Goal: Find contact information: Find contact information

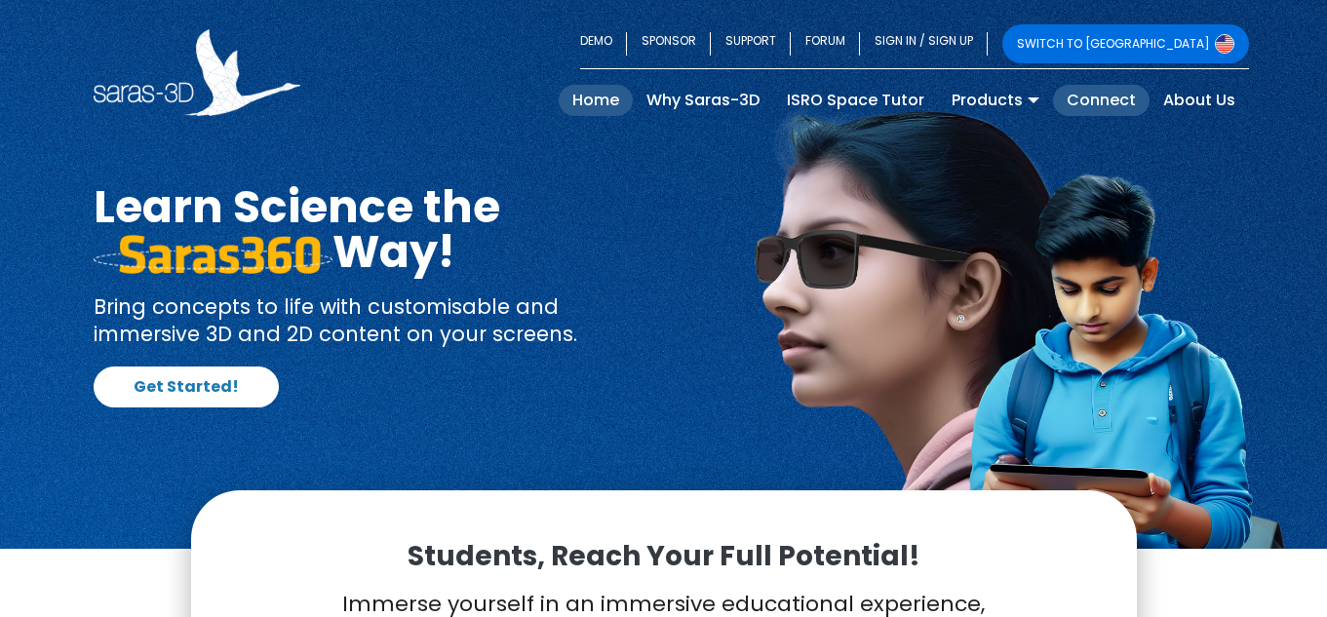
click at [1104, 96] on link "Connect" at bounding box center [1101, 100] width 97 height 31
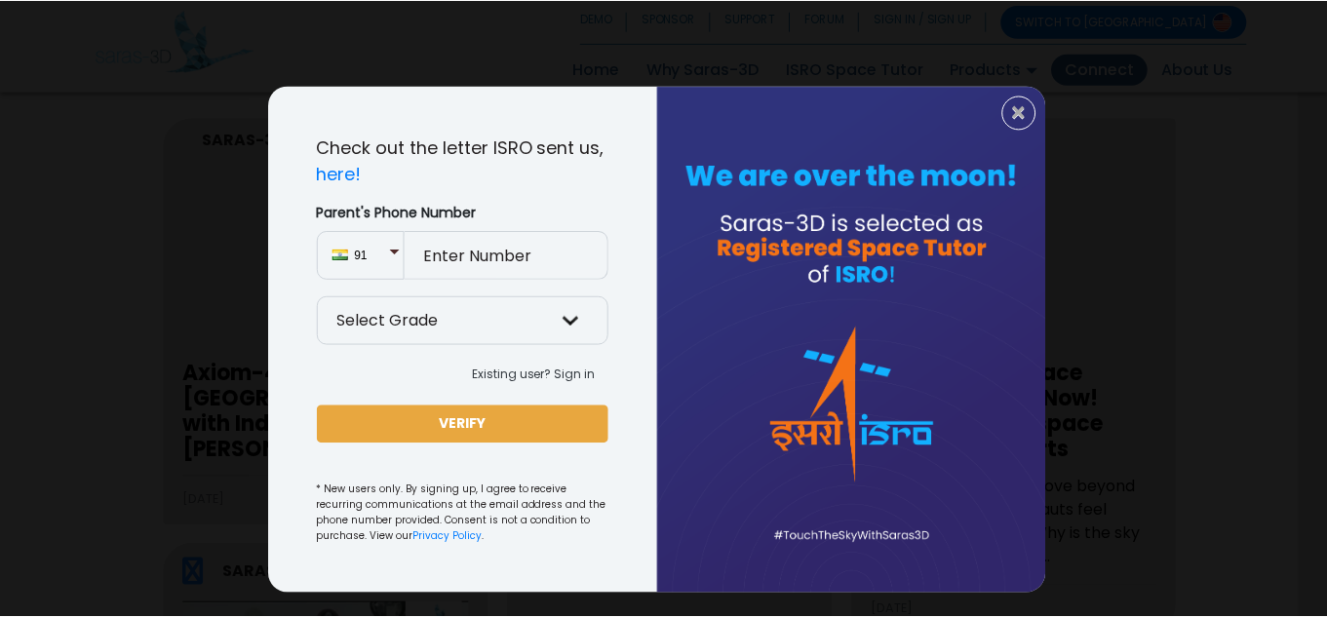
scroll to position [43, 0]
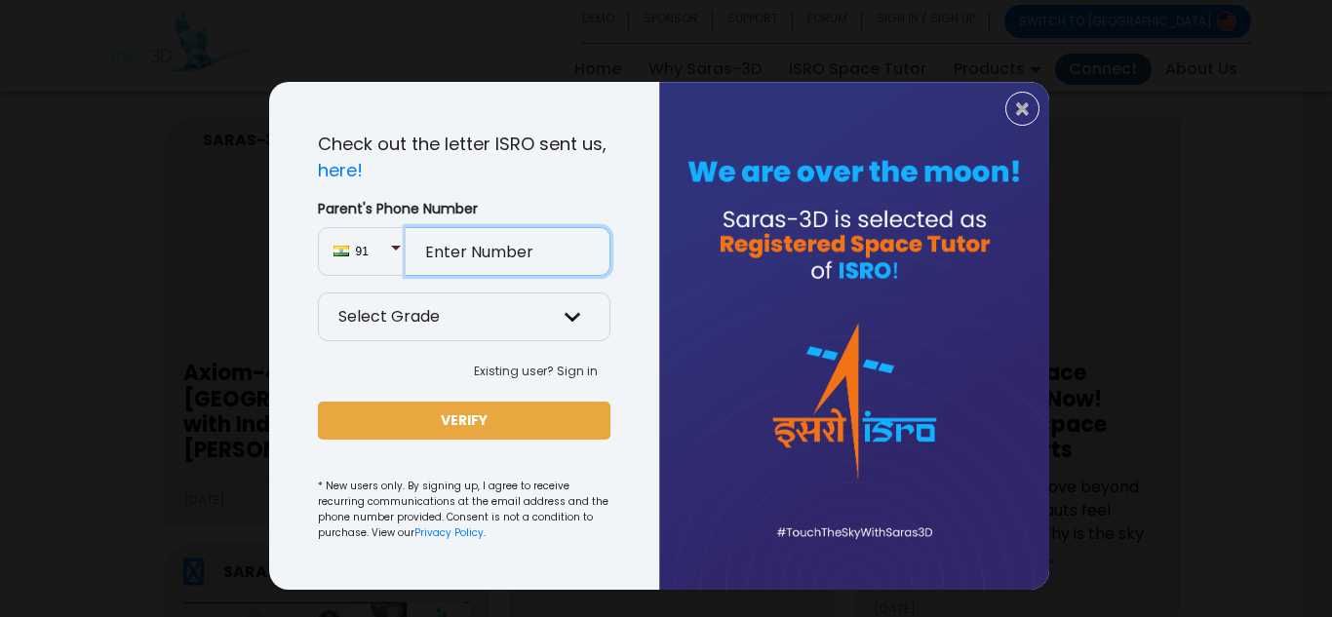
click at [531, 261] on input "Parent's Phone Number" at bounding box center [508, 251] width 205 height 49
type input "9879610509"
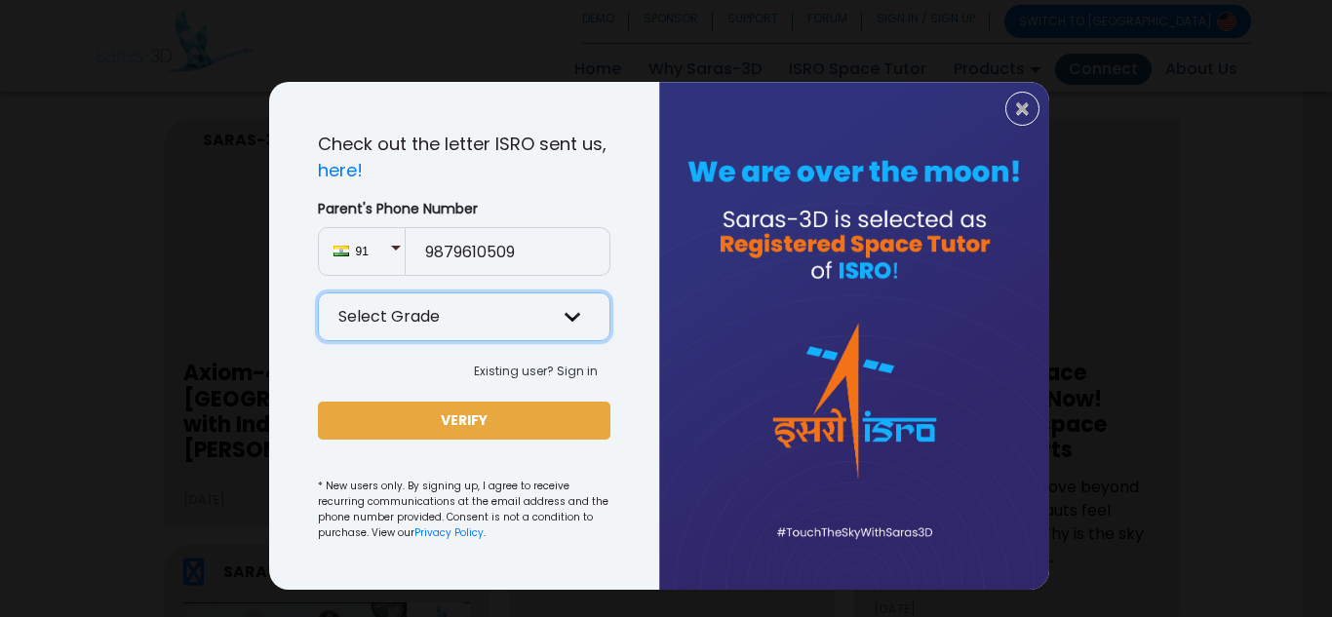
click at [562, 318] on select "Select Grade Grade 9 th Grade 10 th Grade 11 th Grade 12 th" at bounding box center [464, 316] width 292 height 49
click at [691, 342] on div at bounding box center [854, 336] width 390 height 508
click at [1014, 111] on span "×" at bounding box center [1022, 109] width 17 height 25
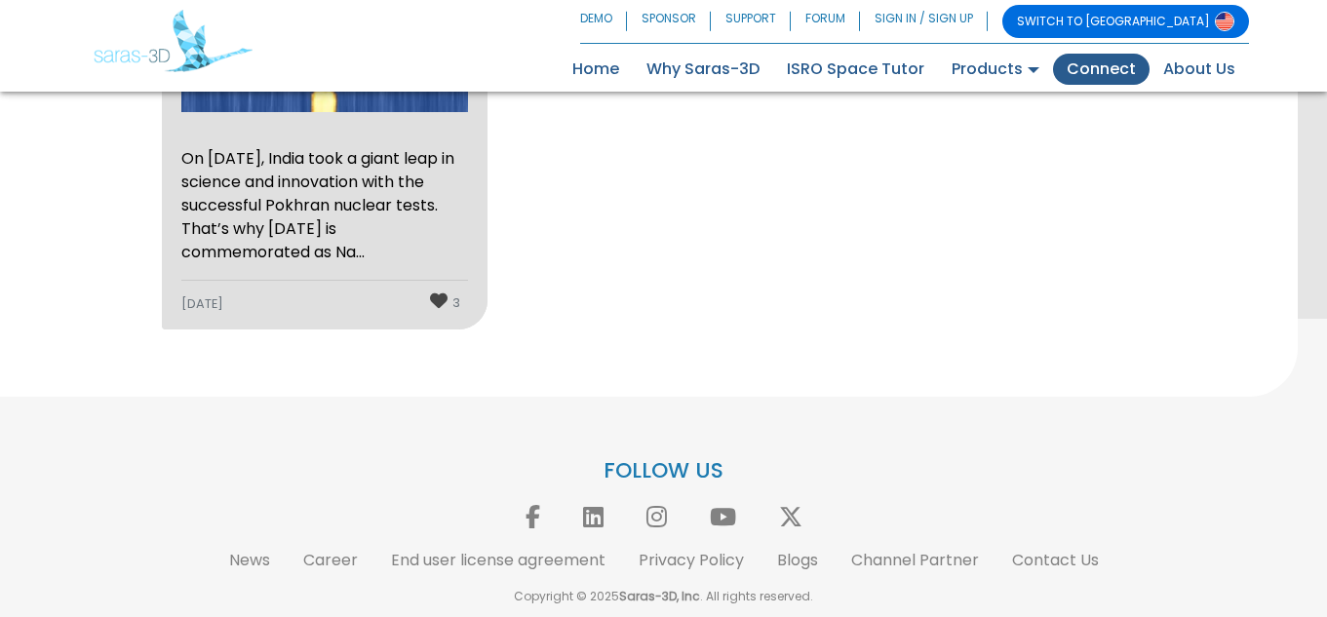
scroll to position [3063, 0]
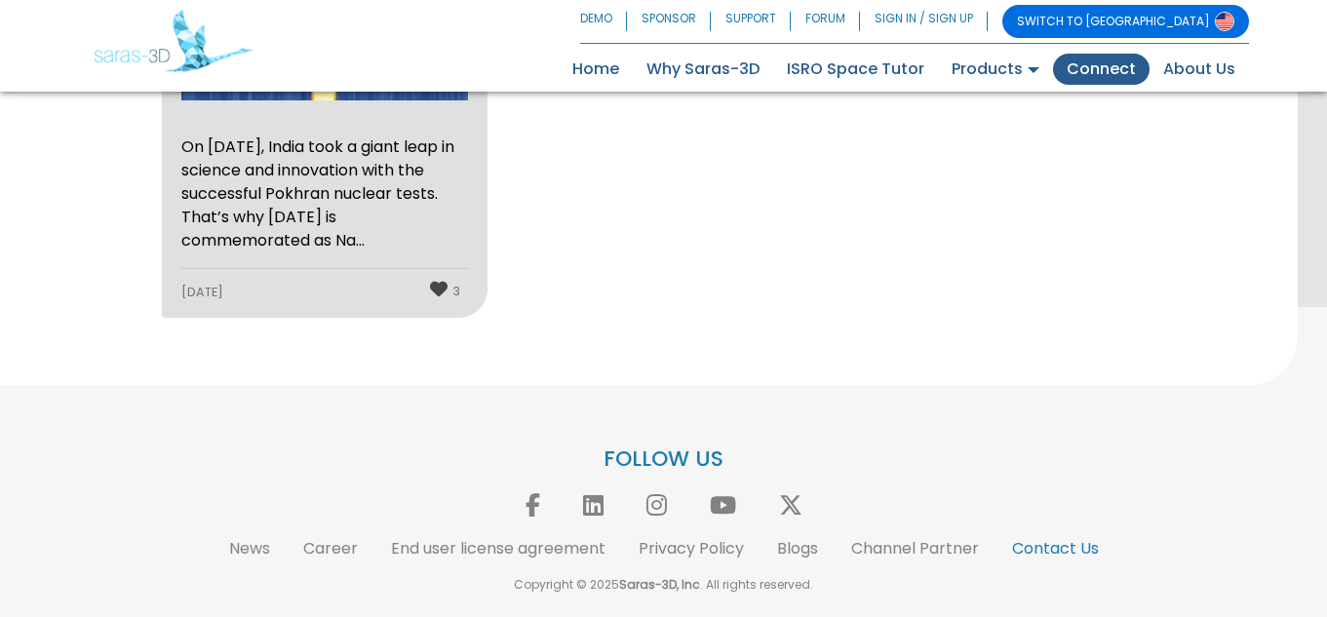
click at [1057, 555] on link "Contact Us" at bounding box center [1055, 548] width 87 height 22
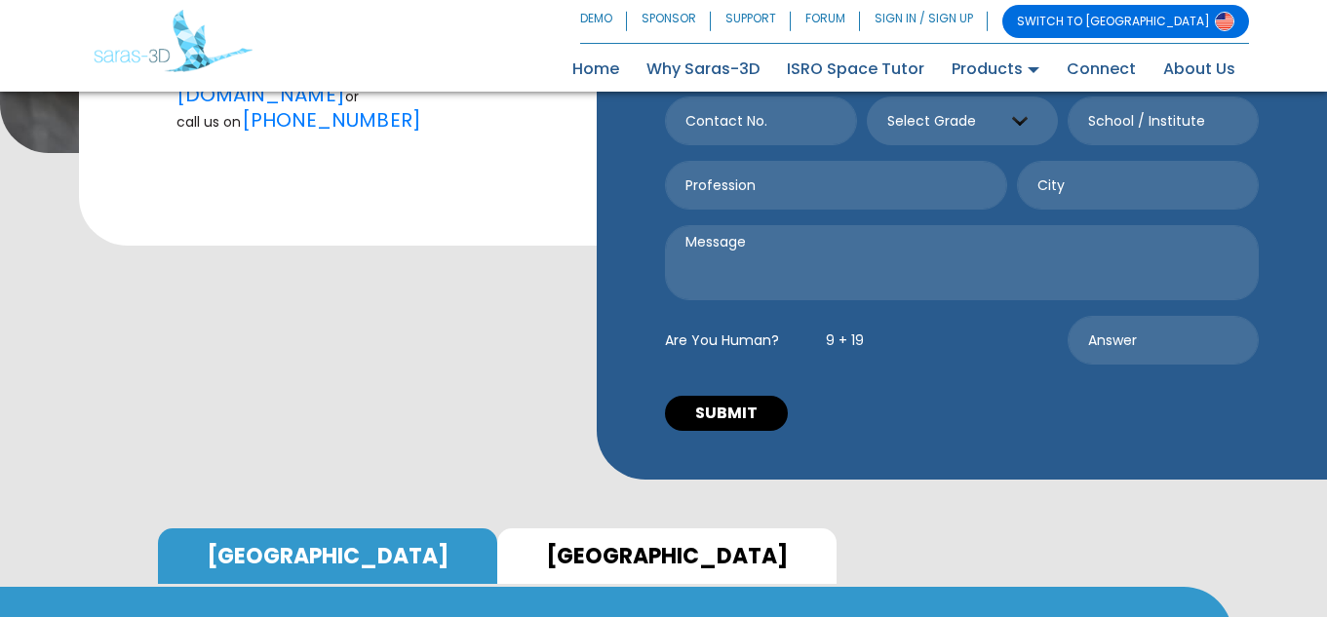
scroll to position [468, 0]
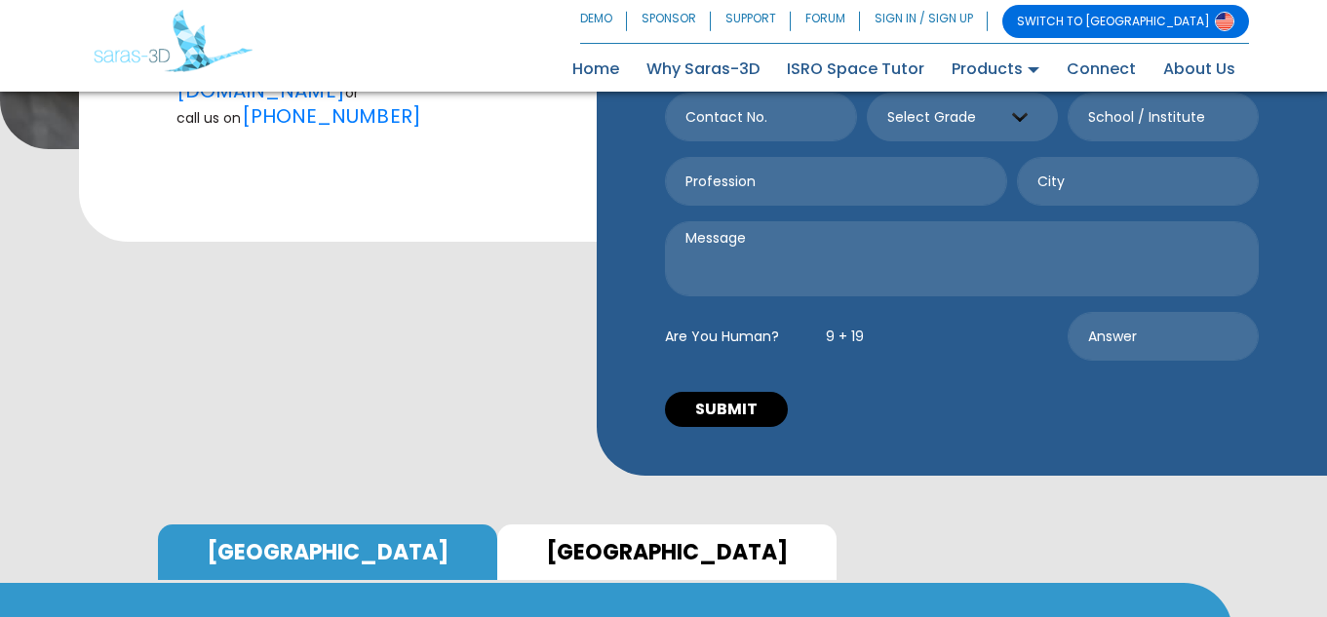
click at [497, 525] on link "INDIA" at bounding box center [666, 553] width 339 height 56
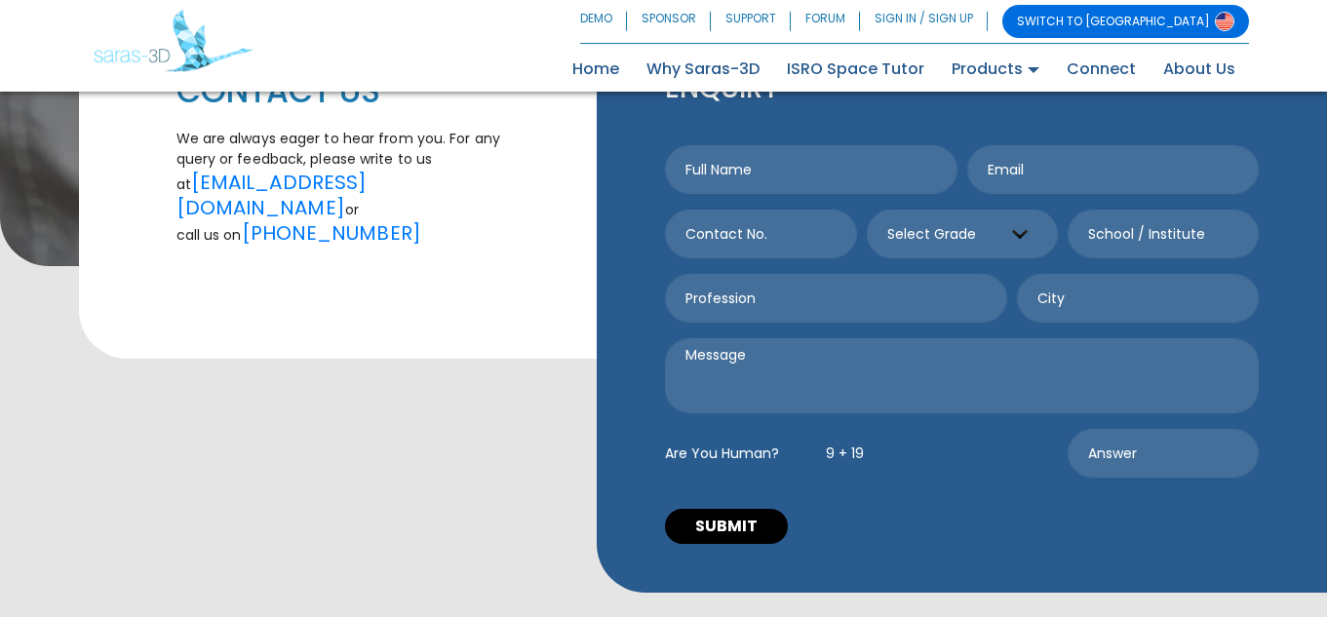
scroll to position [390, 0]
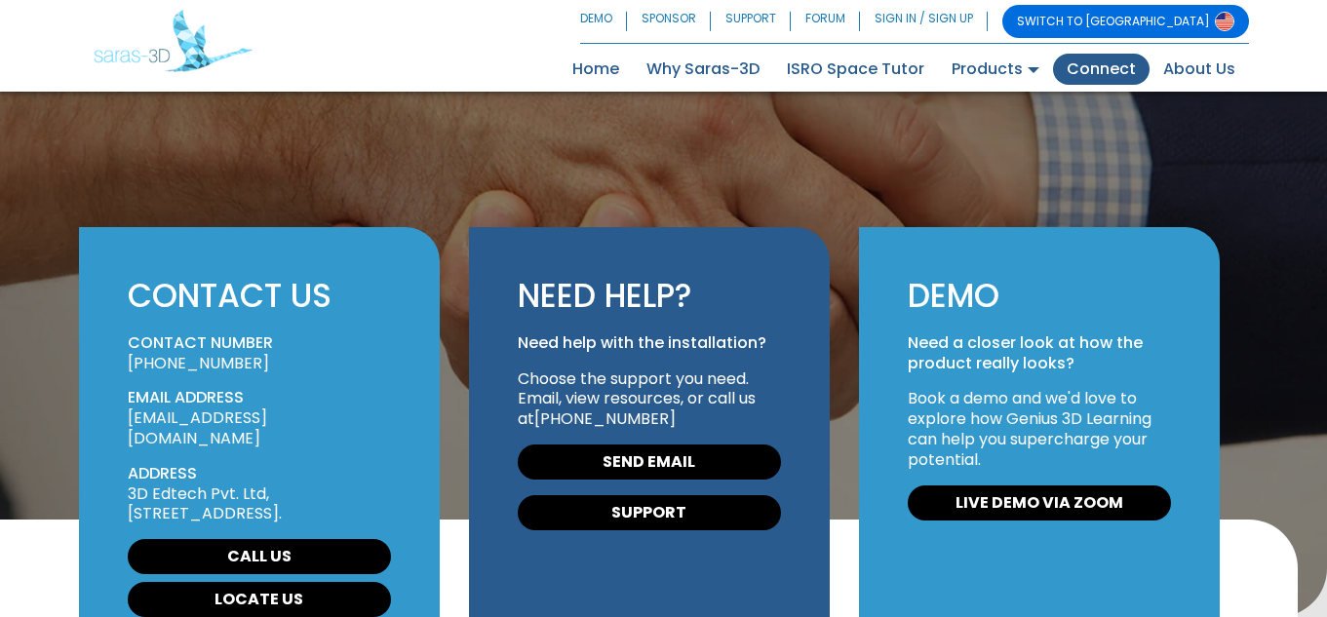
scroll to position [604, 0]
